Goal: Information Seeking & Learning: Learn about a topic

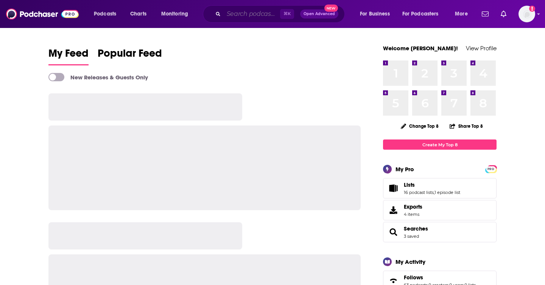
click at [241, 13] on input "Search podcasts, credits, & more..." at bounding box center [252, 14] width 56 height 12
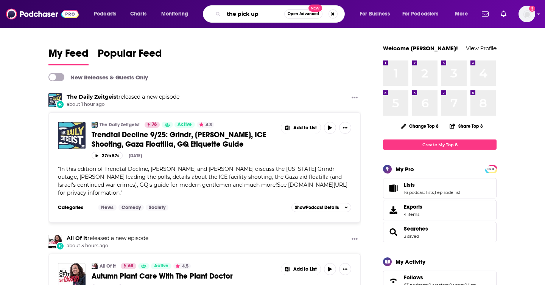
type input "the pick up"
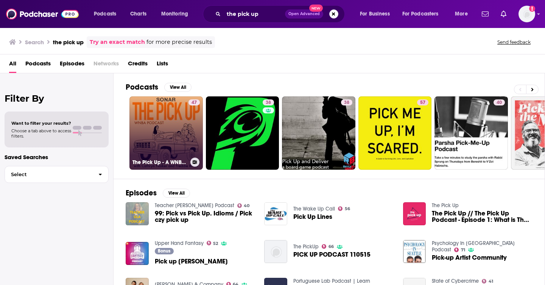
click at [145, 137] on link "47 The Pick Up - A WNBA Podcast" at bounding box center [165, 132] width 73 height 73
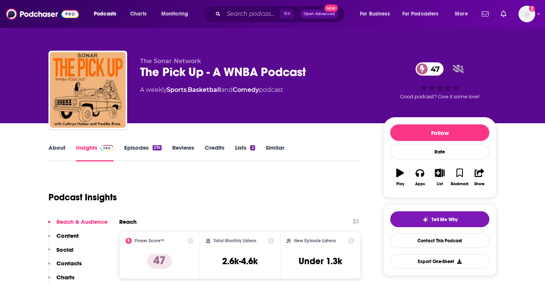
click at [68, 265] on p "Contacts" at bounding box center [68, 263] width 25 height 7
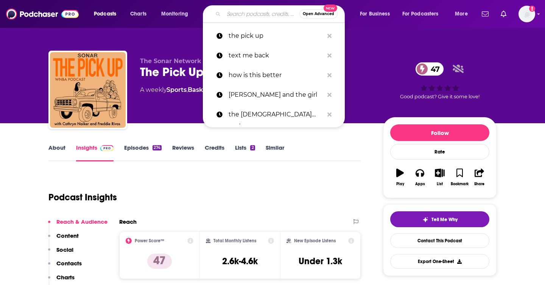
click at [239, 11] on input "Search podcasts, credits, & more..." at bounding box center [262, 14] width 76 height 12
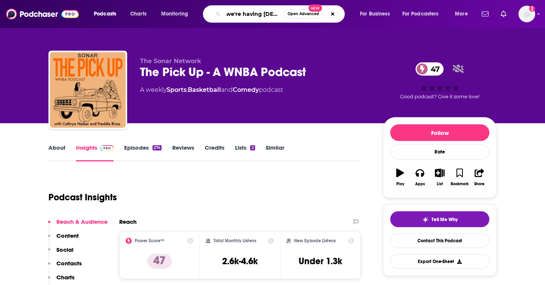
type input "we're having gay sex"
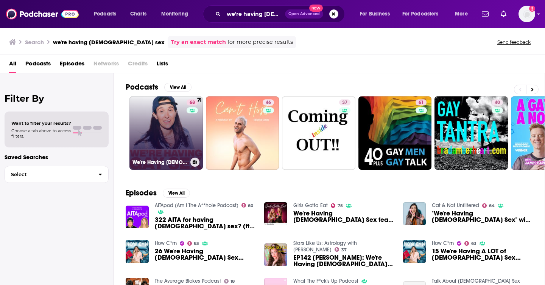
click at [163, 129] on link "68 We're Having Gay Sex" at bounding box center [165, 132] width 73 height 73
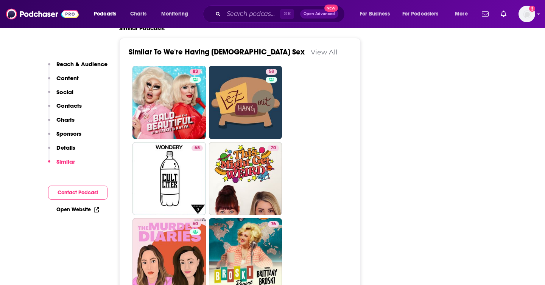
scroll to position [1731, 0]
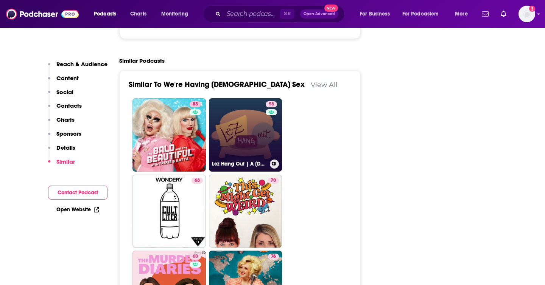
click at [234, 98] on link "58 Lez Hang Out | A Lesbian Podcast" at bounding box center [245, 134] width 73 height 73
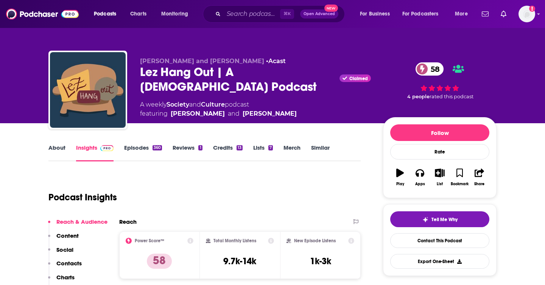
click at [148, 148] on link "Episodes 360" at bounding box center [143, 152] width 38 height 17
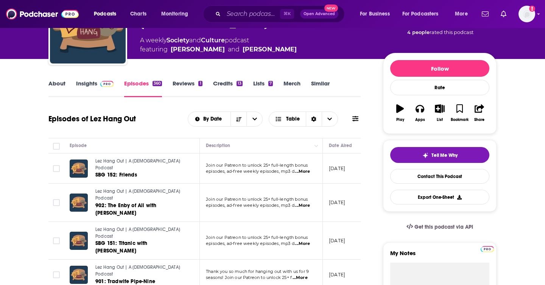
scroll to position [62, 0]
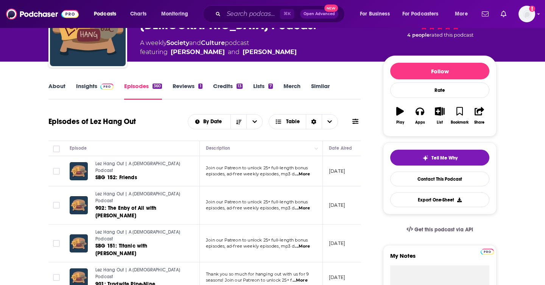
click at [54, 84] on link "About" at bounding box center [56, 90] width 17 height 17
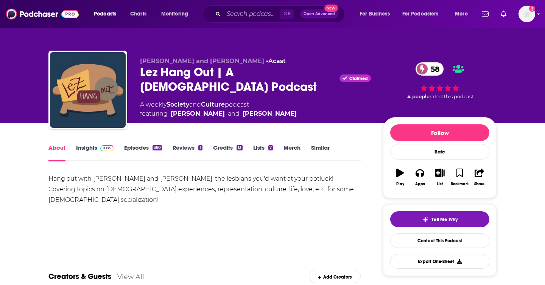
click at [93, 147] on link "Insights" at bounding box center [94, 152] width 37 height 17
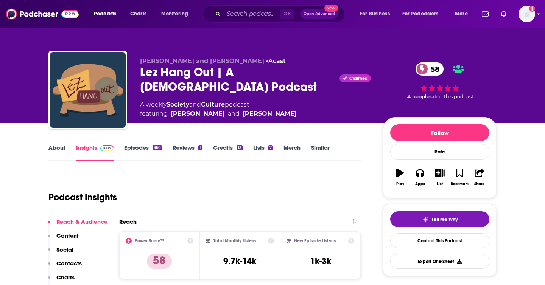
click at [70, 262] on p "Contacts" at bounding box center [68, 263] width 25 height 7
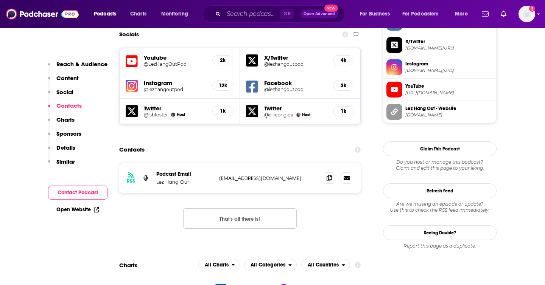
scroll to position [675, 0]
click at [330, 174] on icon at bounding box center [328, 177] width 5 height 6
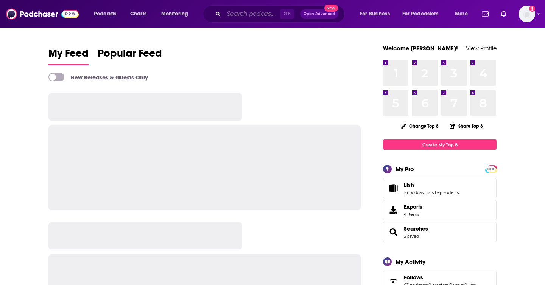
click at [239, 11] on input "Search podcasts, credits, & more..." at bounding box center [252, 14] width 56 height 12
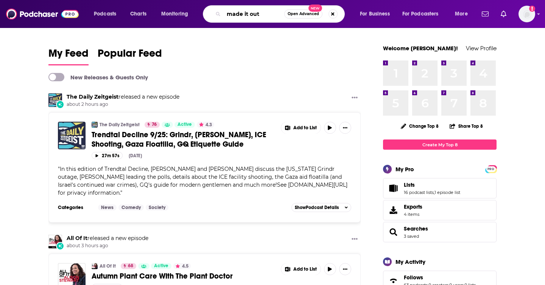
type input "made it out"
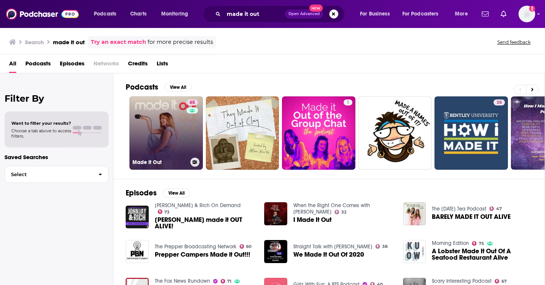
click at [187, 131] on div "65" at bounding box center [192, 128] width 13 height 58
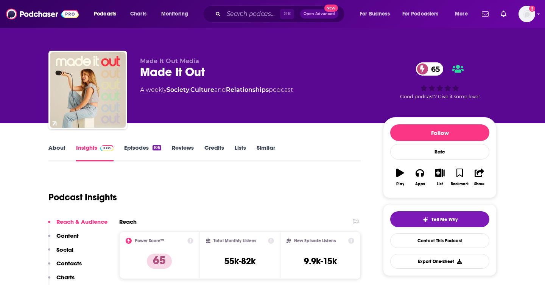
click at [58, 147] on link "About" at bounding box center [56, 152] width 17 height 17
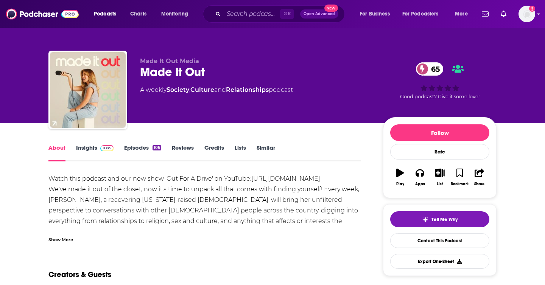
click at [102, 149] on img at bounding box center [106, 148] width 13 height 6
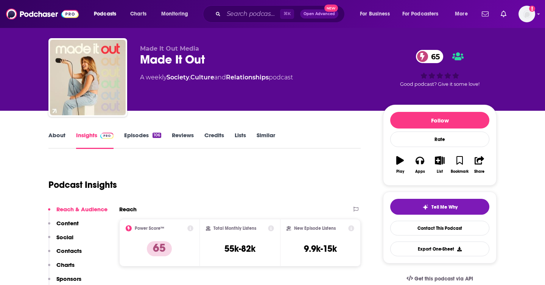
scroll to position [36, 0]
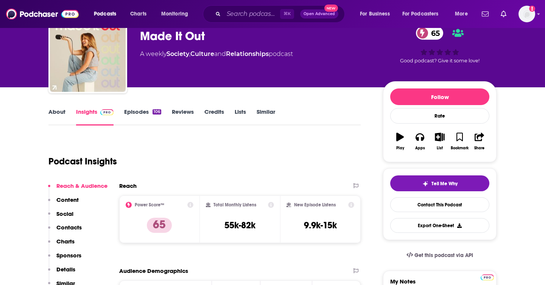
click at [72, 225] on p "Contacts" at bounding box center [68, 227] width 25 height 7
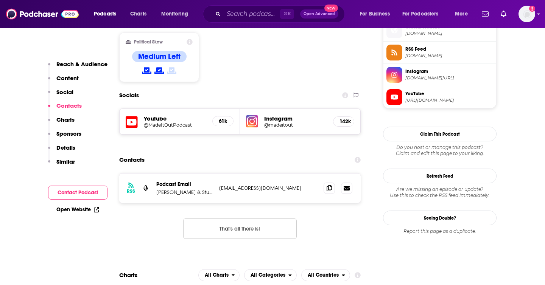
scroll to position [624, 0]
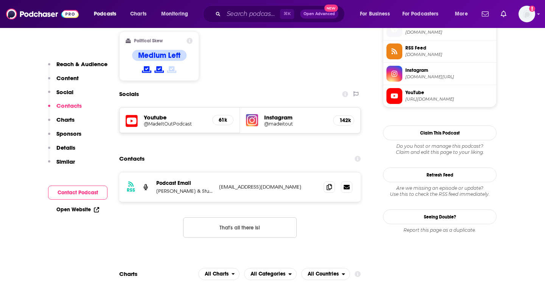
click at [163, 121] on h5 "@MadeItOutPodcast" at bounding box center [175, 124] width 62 height 6
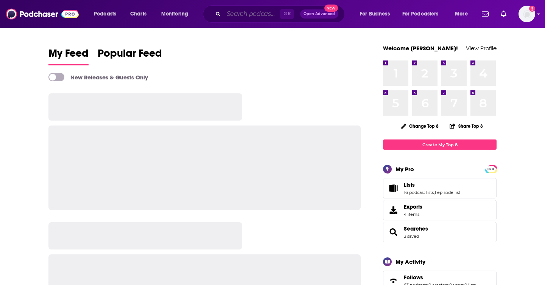
click at [250, 13] on input "Search podcasts, credits, & more..." at bounding box center [252, 14] width 56 height 12
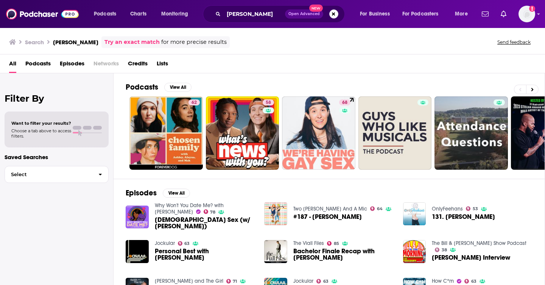
click at [146, 63] on span "Credits" at bounding box center [138, 65] width 20 height 16
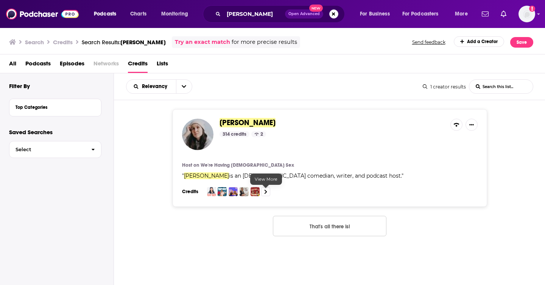
click at [267, 193] on icon at bounding box center [265, 191] width 3 height 5
click at [247, 14] on input "ashley gavin" at bounding box center [254, 14] width 61 height 12
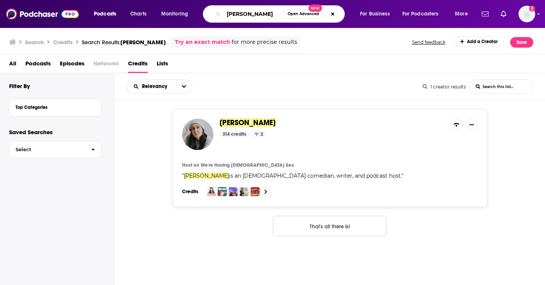
click at [247, 14] on input "ashley gavin" at bounding box center [254, 14] width 61 height 12
type input "emma willmann"
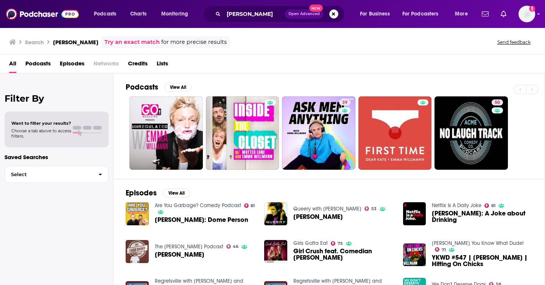
click at [144, 62] on span "Credits" at bounding box center [138, 65] width 20 height 16
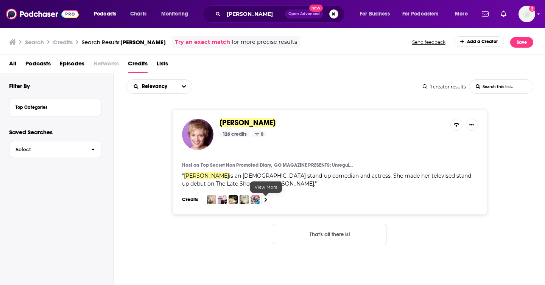
click at [265, 199] on icon at bounding box center [265, 200] width 3 height 4
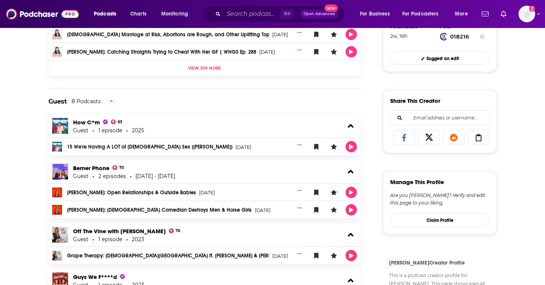
scroll to position [292, 0]
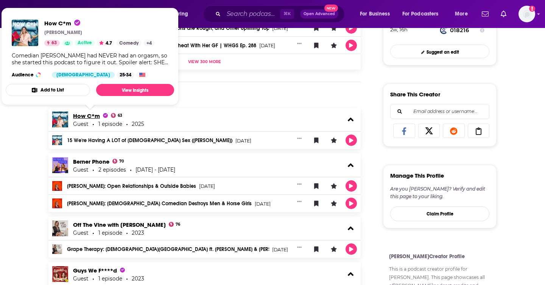
click at [88, 115] on span "How C*m" at bounding box center [90, 115] width 35 height 7
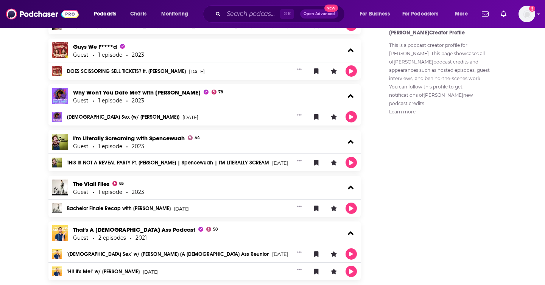
scroll to position [536, 0]
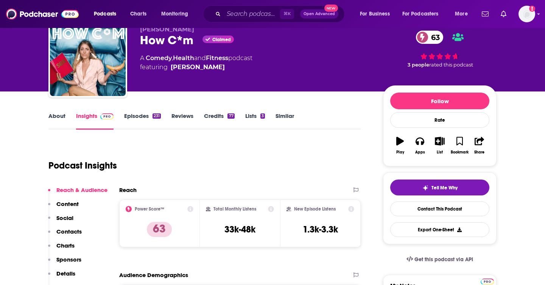
scroll to position [40, 0]
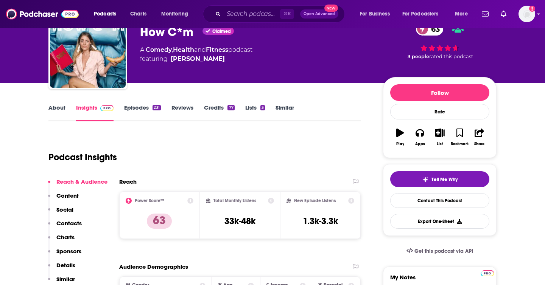
click at [74, 225] on p "Contacts" at bounding box center [68, 223] width 25 height 7
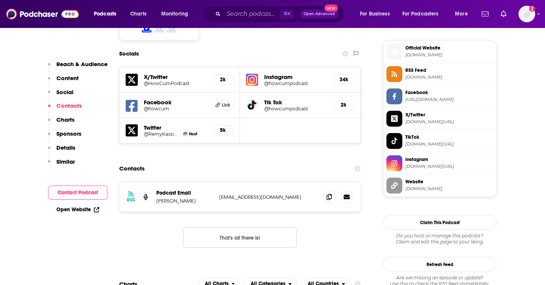
scroll to position [675, 0]
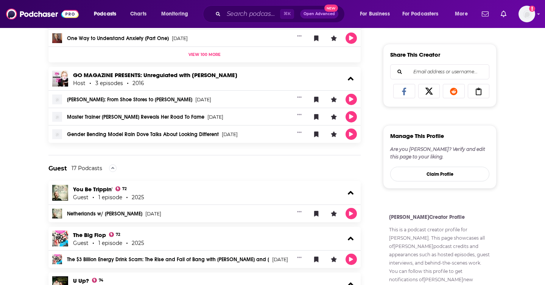
scroll to position [349, 0]
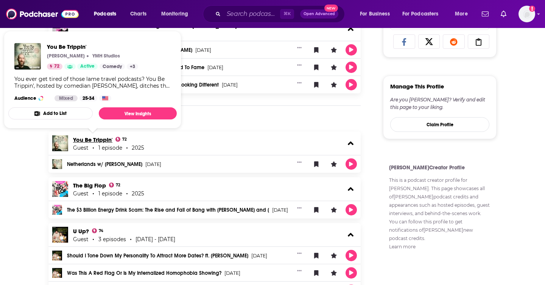
click at [98, 139] on link "You Be Trippin'" at bounding box center [92, 139] width 39 height 7
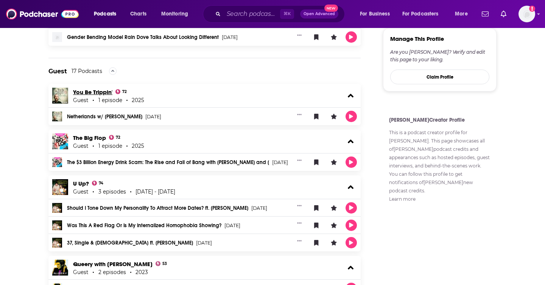
scroll to position [411, 0]
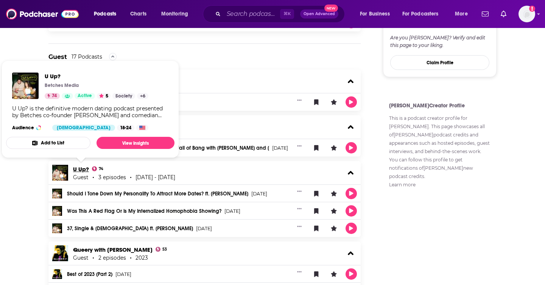
click at [82, 168] on link "U Up?" at bounding box center [81, 169] width 16 height 7
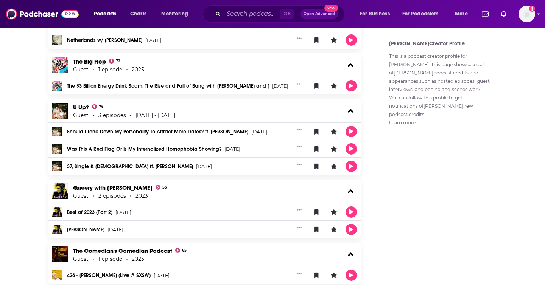
scroll to position [593, 0]
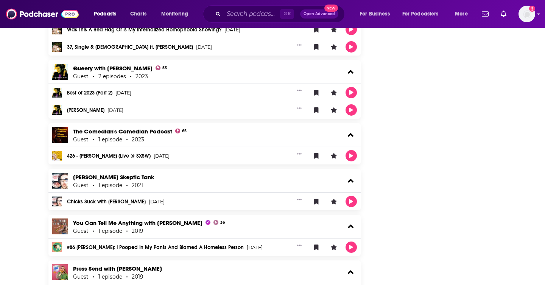
click at [81, 66] on link "Queery with Cameron Esposito" at bounding box center [112, 68] width 79 height 7
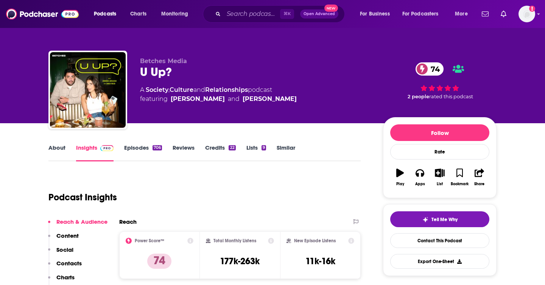
click at [71, 263] on p "Contacts" at bounding box center [68, 263] width 25 height 7
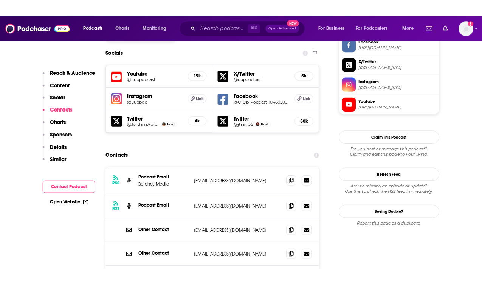
scroll to position [667, 0]
